Goal: Transaction & Acquisition: Obtain resource

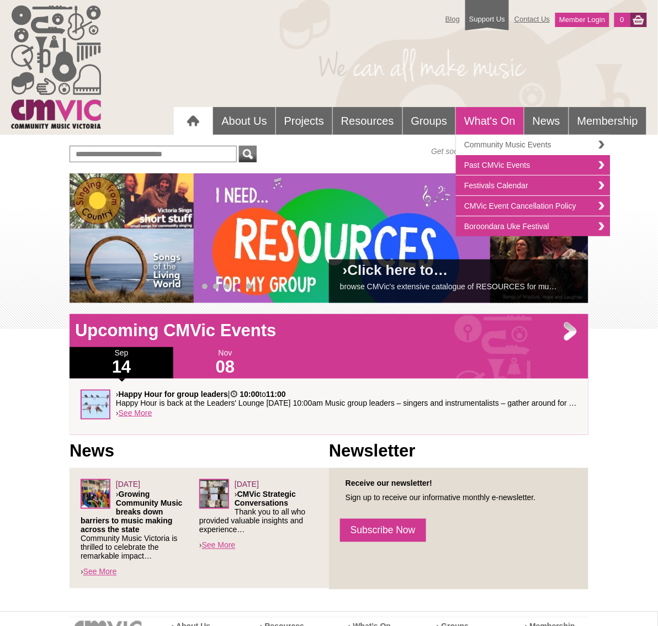
click at [480, 145] on link "Community Music Events" at bounding box center [533, 145] width 155 height 20
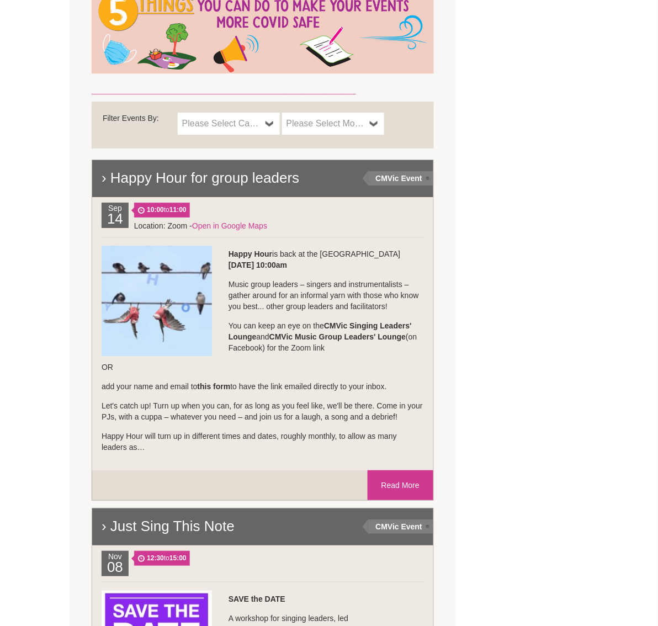
scroll to position [711, 0]
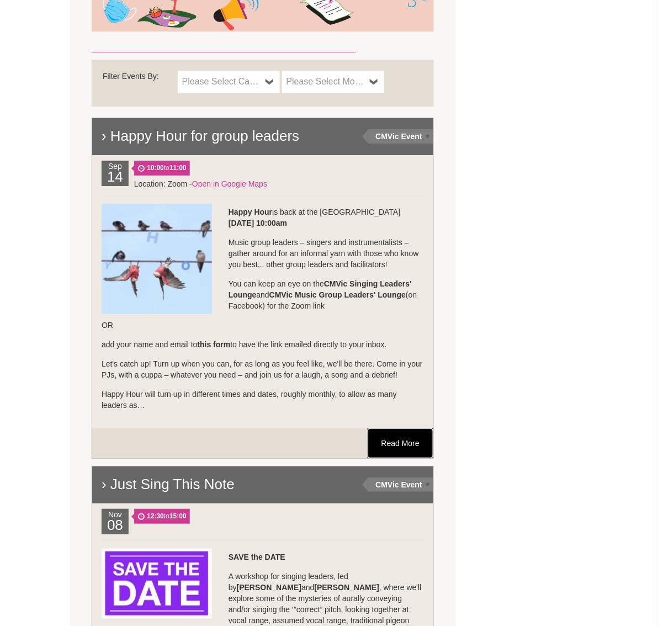
click at [394, 440] on link "Read More" at bounding box center [401, 444] width 66 height 30
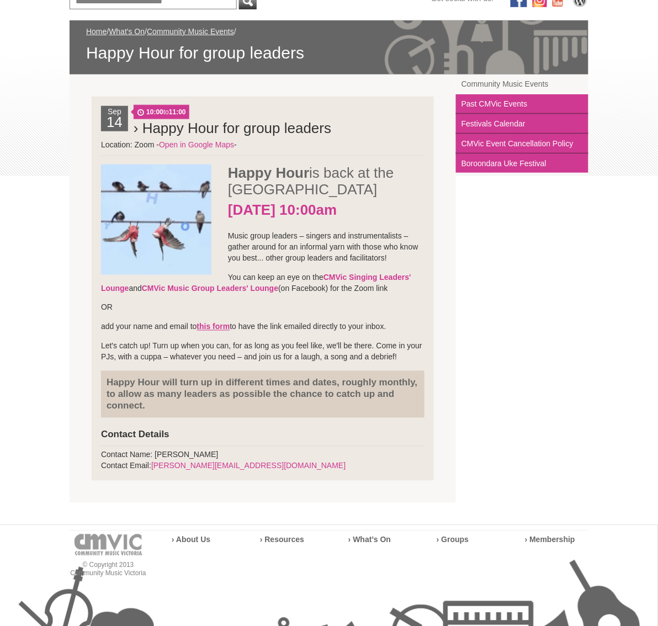
scroll to position [156, 0]
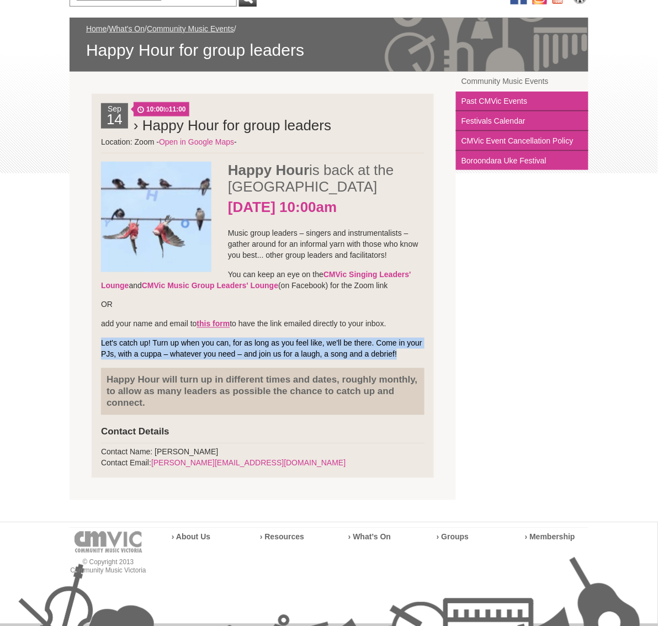
drag, startPoint x: 422, startPoint y: 371, endPoint x: 91, endPoint y: 359, distance: 331.0
click at [92, 359] on li "[DATE] 10:00 to 11:00 › Happy Hour for group leaders Location: Zoom - Happy Hour" at bounding box center [263, 286] width 342 height 384
copy p "Let's catch up! Turn up when you can, for as long as you feel like, we'll be th…"
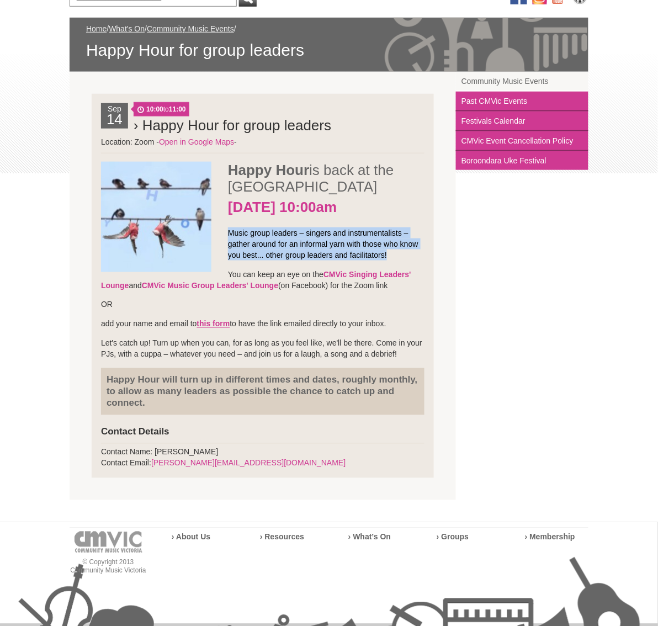
scroll to position [151, 0]
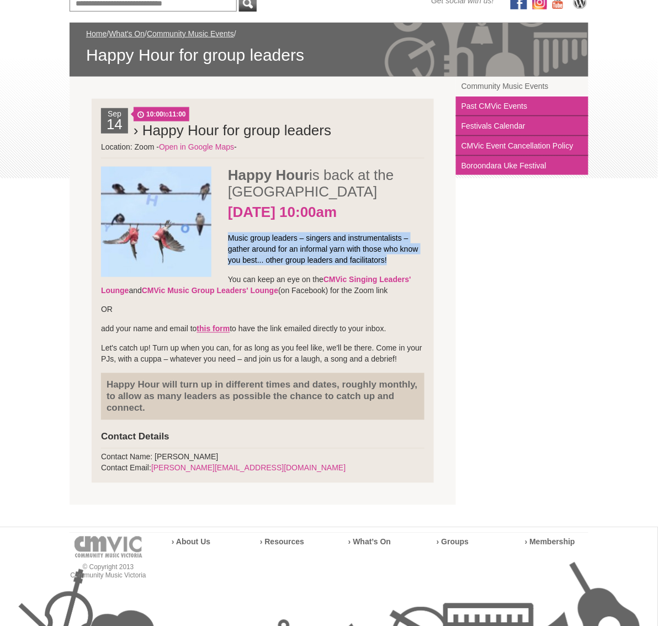
drag, startPoint x: 389, startPoint y: 272, endPoint x: 228, endPoint y: 254, distance: 162.8
click at [228, 254] on p "Music group leaders – singers and instrumentalists – gather around for an infor…" at bounding box center [263, 248] width 324 height 33
copy p "Music group leaders – singers and instrumentalists – gather around for an infor…"
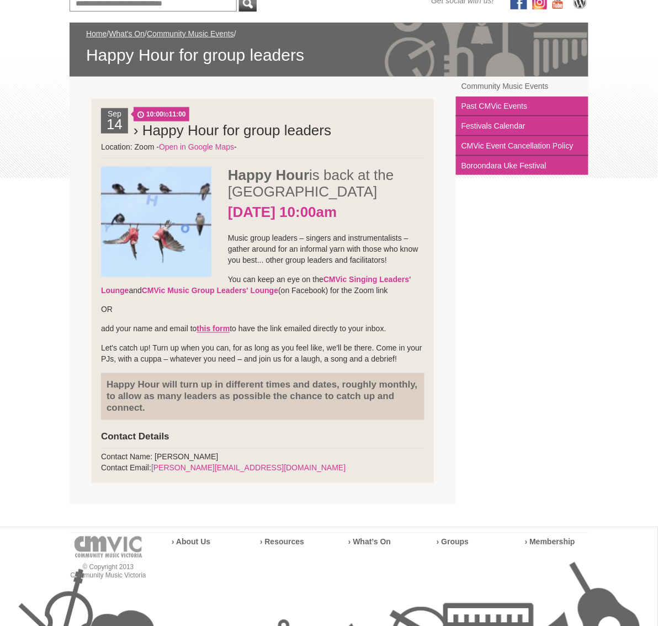
click at [394, 335] on p "add your name and email to this form to have the link emailed directly to your …" at bounding box center [263, 329] width 324 height 11
drag, startPoint x: 398, startPoint y: 346, endPoint x: 101, endPoint y: 348, distance: 296.6
click at [101, 335] on p "add your name and email to this form to have the link emailed directly to your …" at bounding box center [263, 329] width 324 height 11
copy p "add your name and email to this form to have the link emailed directly to your …"
click at [216, 334] on strong "this form" at bounding box center [213, 329] width 33 height 9
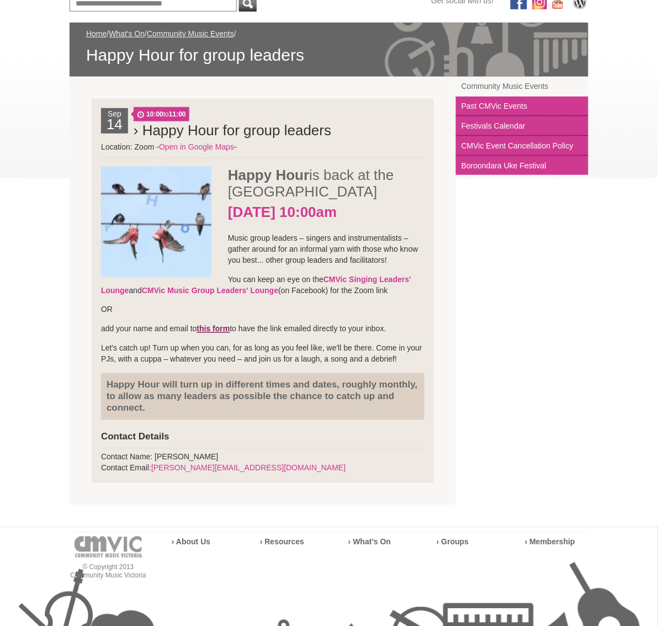
click at [216, 334] on strong "this form" at bounding box center [213, 329] width 33 height 9
click at [212, 334] on strong "this form" at bounding box center [213, 329] width 33 height 9
click at [242, 315] on p "OR" at bounding box center [263, 309] width 324 height 11
click at [224, 334] on strong "this form" at bounding box center [213, 329] width 33 height 9
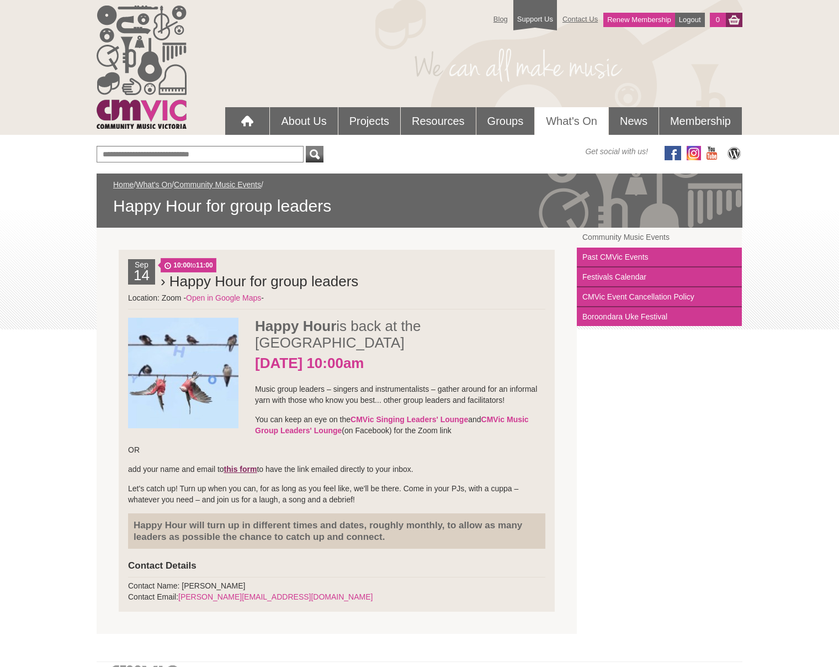
click at [247, 464] on strong "this form" at bounding box center [240, 468] width 33 height 9
